Goal: Use online tool/utility: Use online tool/utility

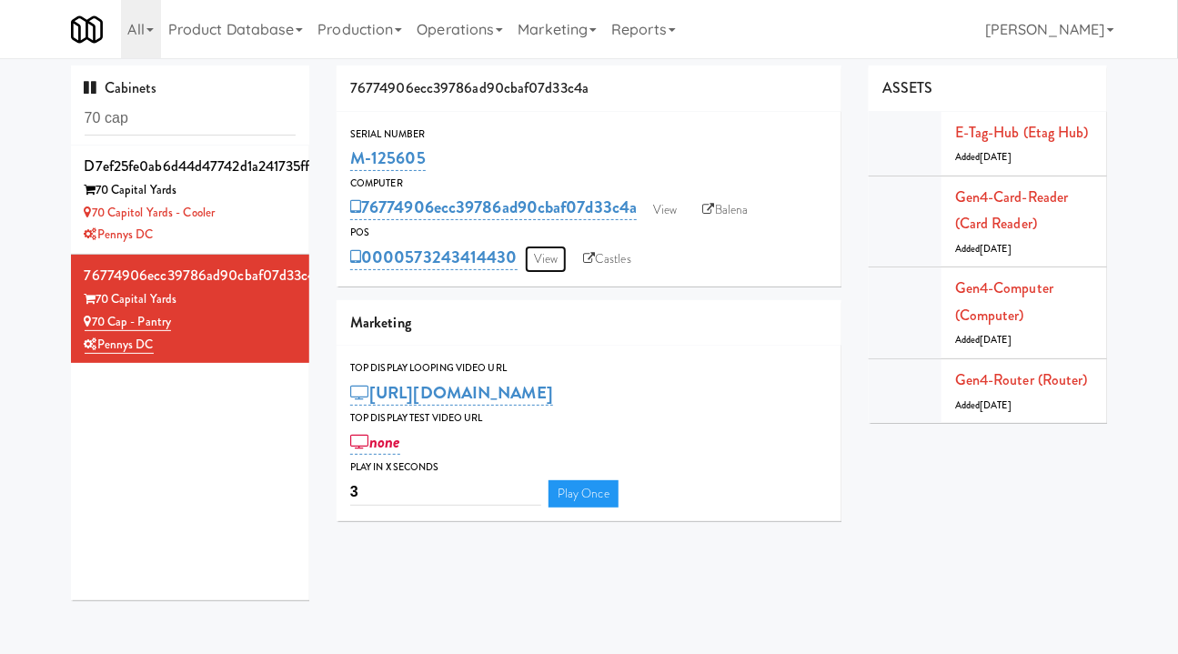
click at [547, 246] on link "View" at bounding box center [546, 259] width 42 height 27
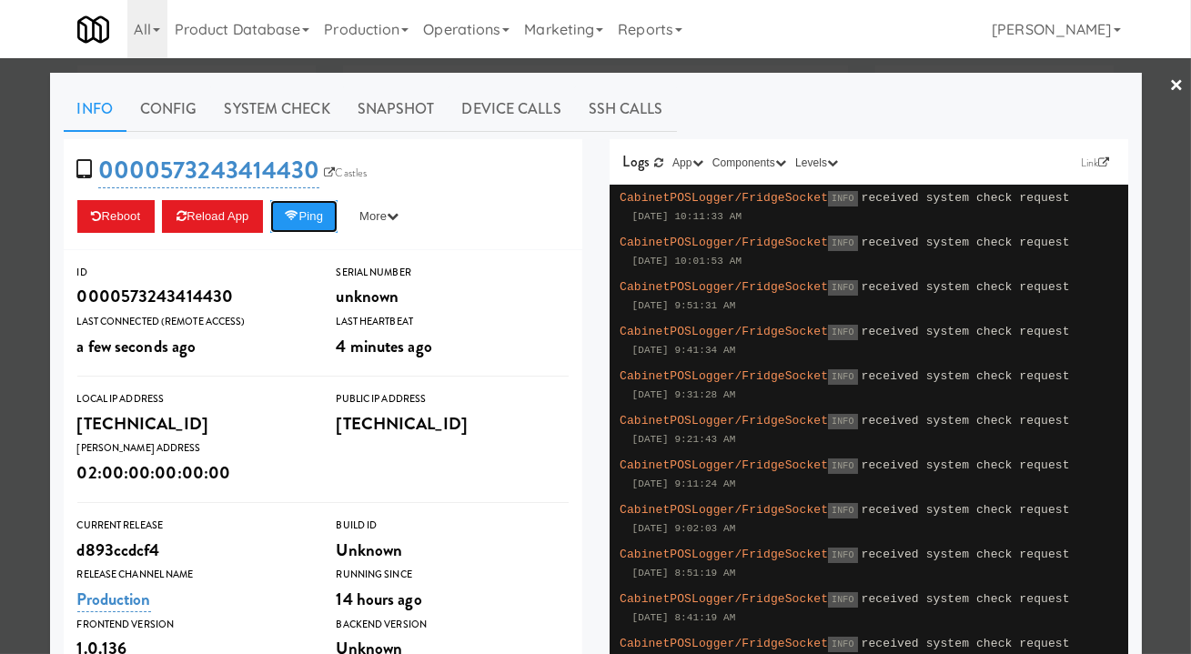
click at [312, 219] on button "Ping" at bounding box center [303, 216] width 67 height 33
click at [319, 194] on div "0000573243414430 Castles Reboot Reload App Ping More Ping Server Restart Server…" at bounding box center [323, 194] width 518 height 111
click at [309, 194] on div "0000573243414430 Castles Reboot Reload App Ping More Ping Server Restart Server…" at bounding box center [323, 194] width 518 height 111
click at [318, 188] on div "0000573243414430 Castles Reboot Reload App Ping More Ping Server Restart Server…" at bounding box center [323, 194] width 518 height 111
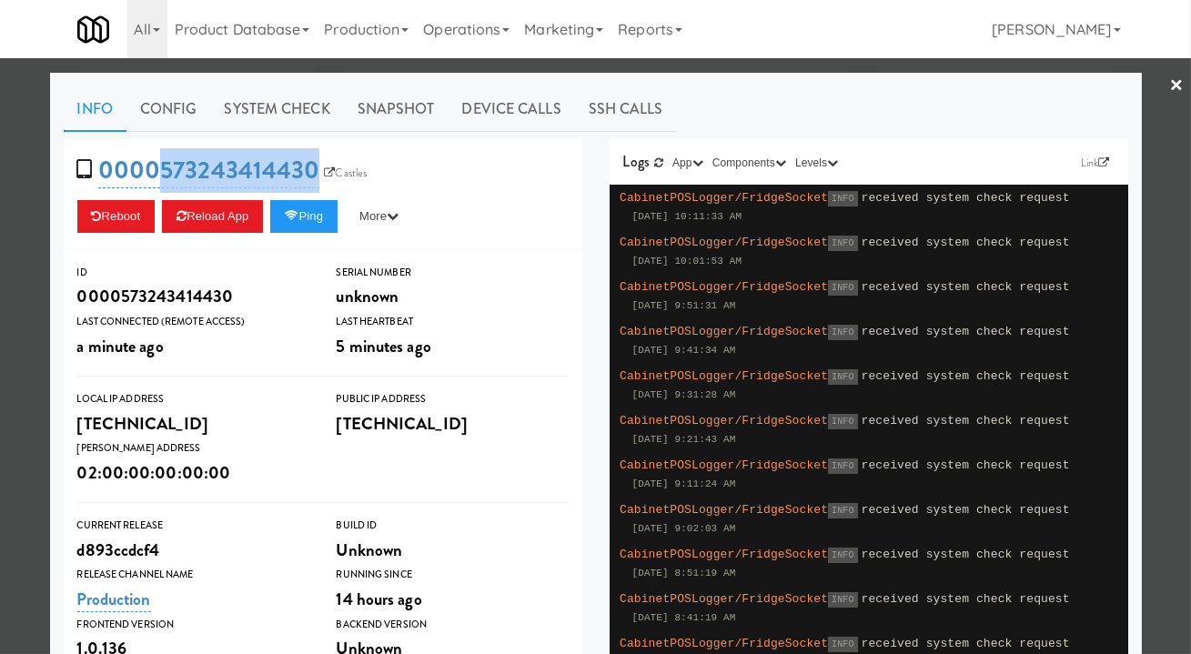
drag, startPoint x: 323, startPoint y: 187, endPoint x: 156, endPoint y: 183, distance: 167.4
click at [156, 183] on div "0000573243414430 Castles Reboot Reload App Ping More Ping Server Restart Server…" at bounding box center [323, 194] width 518 height 111
copy div "573243414430 Castles Reboot Reload App Ping More Ping Server Restart Server For…"
click at [299, 221] on button "Ping" at bounding box center [303, 216] width 67 height 33
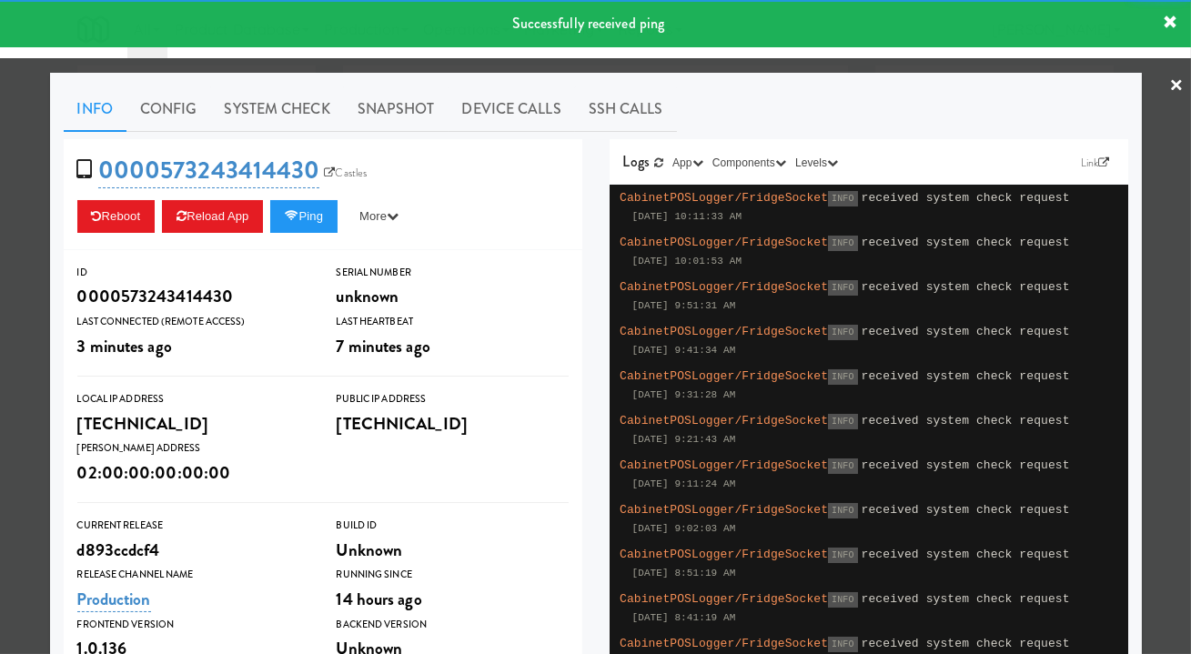
click at [247, 125] on link "System Check" at bounding box center [277, 108] width 133 height 45
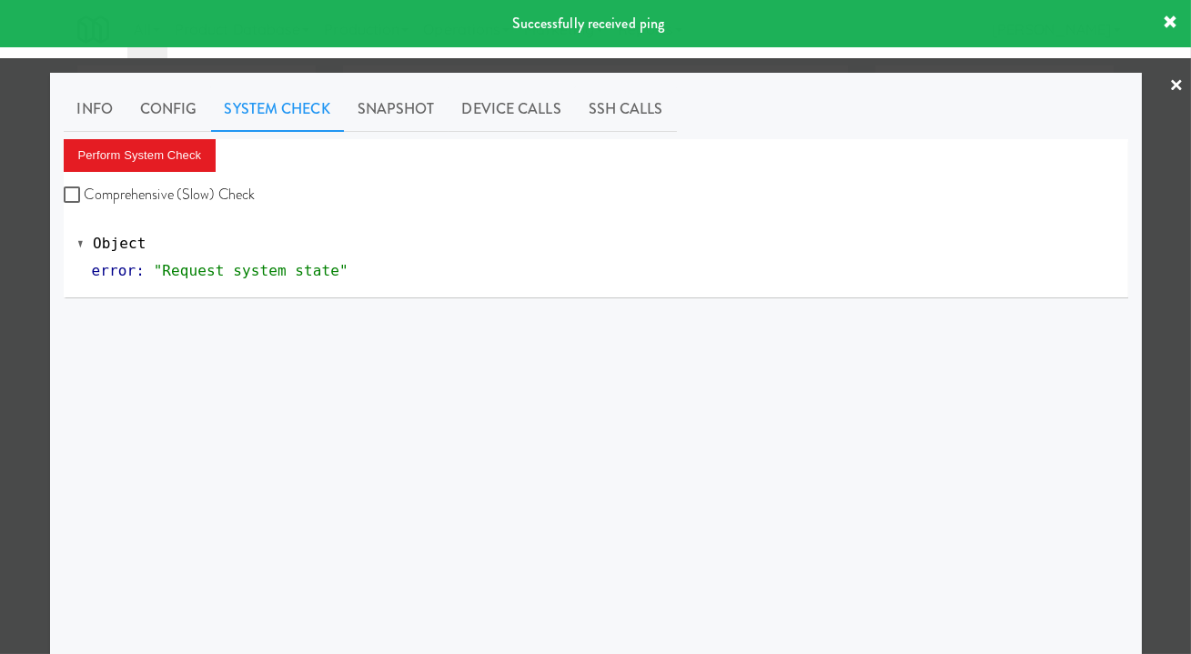
click at [183, 201] on label "Comprehensive (Slow) Check" at bounding box center [160, 194] width 192 height 27
click at [85, 201] on input "Comprehensive (Slow) Check" at bounding box center [74, 195] width 21 height 15
checkbox input "true"
click at [174, 159] on button "Perform System Check" at bounding box center [140, 155] width 153 height 33
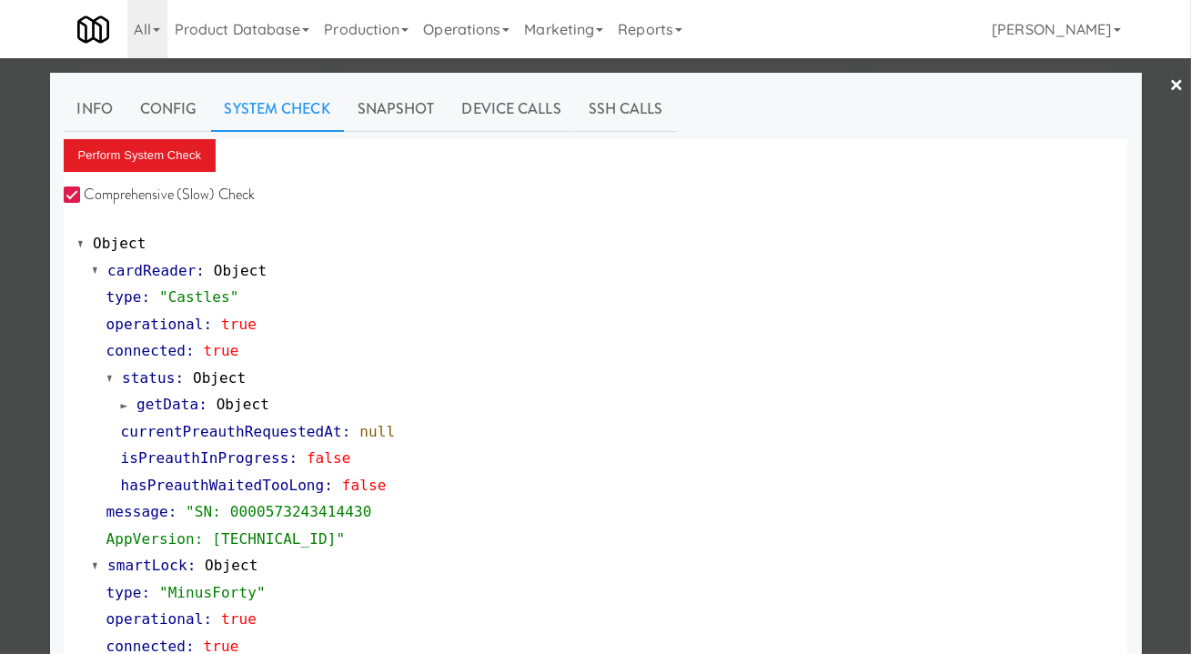
click at [1147, 326] on div at bounding box center [595, 327] width 1191 height 654
